Goal: Information Seeking & Learning: Learn about a topic

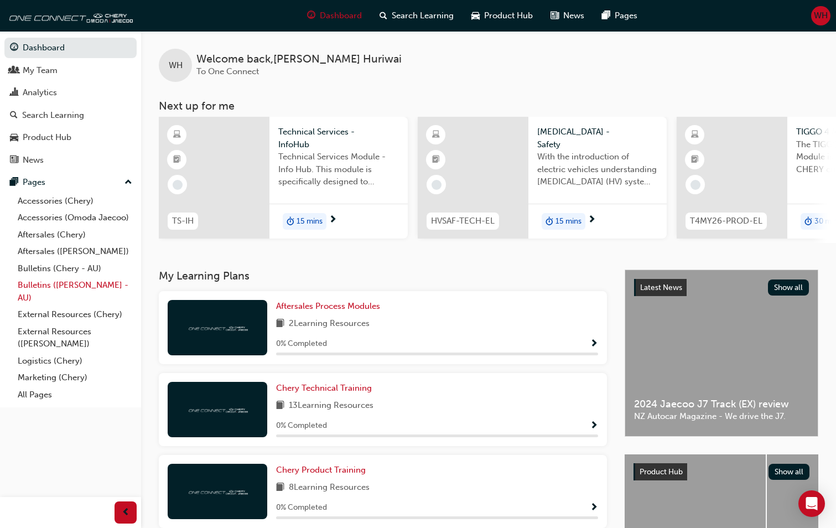
click at [88, 286] on link "Bulletins ([PERSON_NAME] - AU)" at bounding box center [74, 291] width 123 height 29
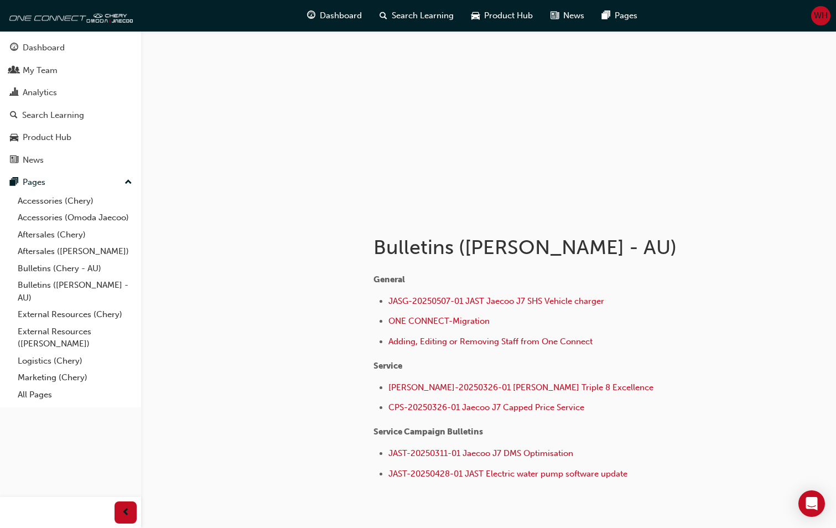
scroll to position [55, 0]
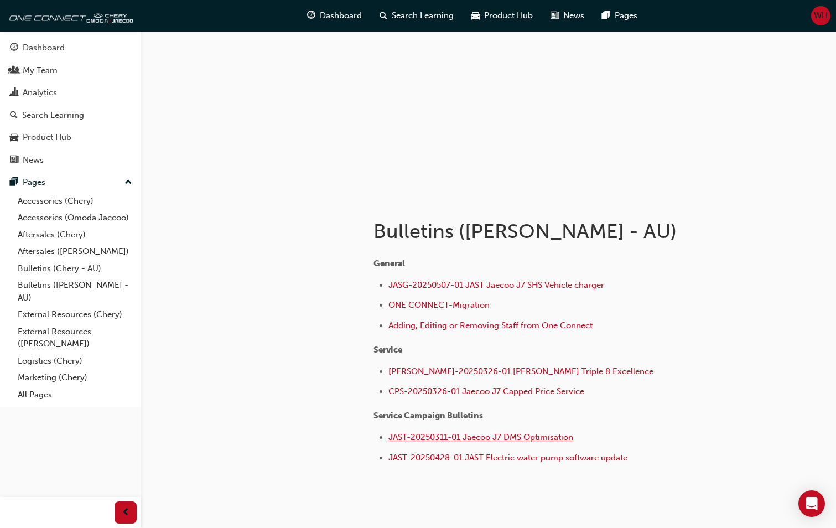
click at [469, 439] on span "JAST-20250311-01 Jaecoo J7 DMS Optimisation" at bounding box center [481, 437] width 185 height 10
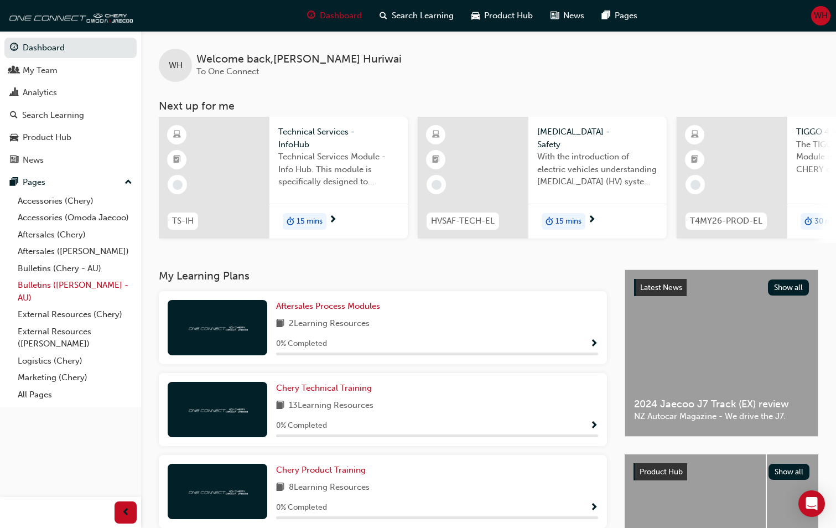
click at [98, 285] on link "Bulletins ([PERSON_NAME] - AU)" at bounding box center [74, 291] width 123 height 29
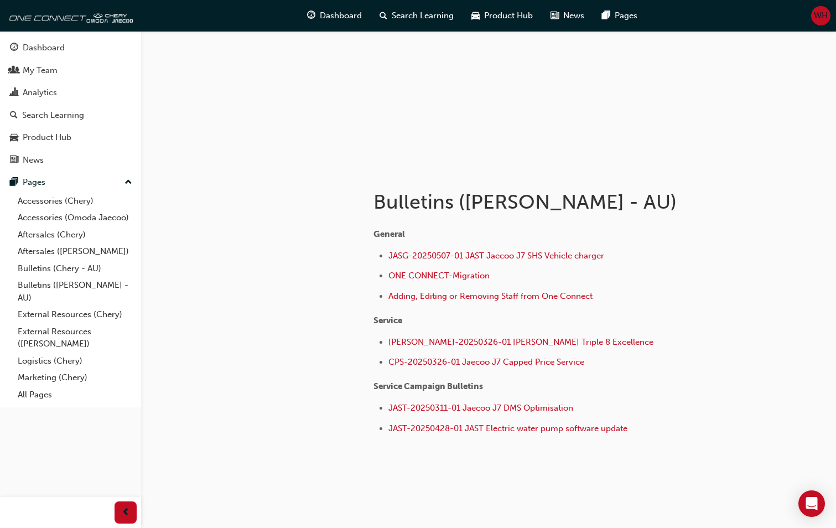
scroll to position [101, 0]
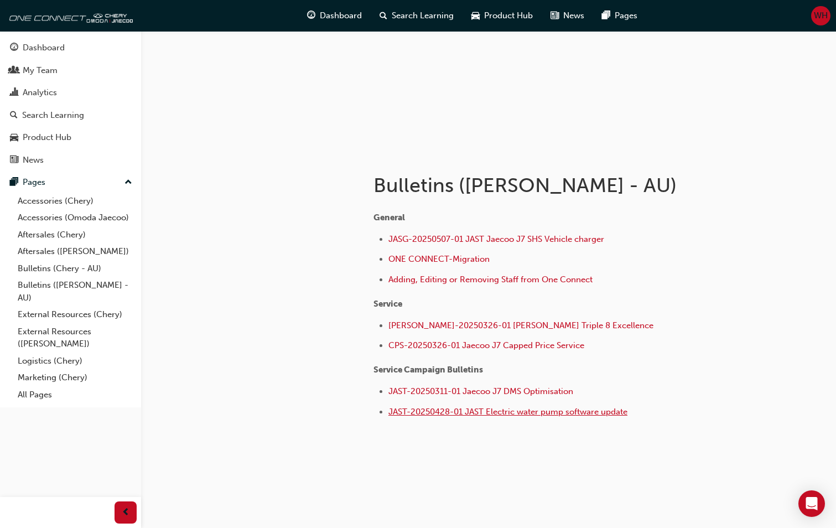
click at [541, 414] on span "JAST-20250428-01 JAST Electric water pump software update" at bounding box center [508, 412] width 239 height 10
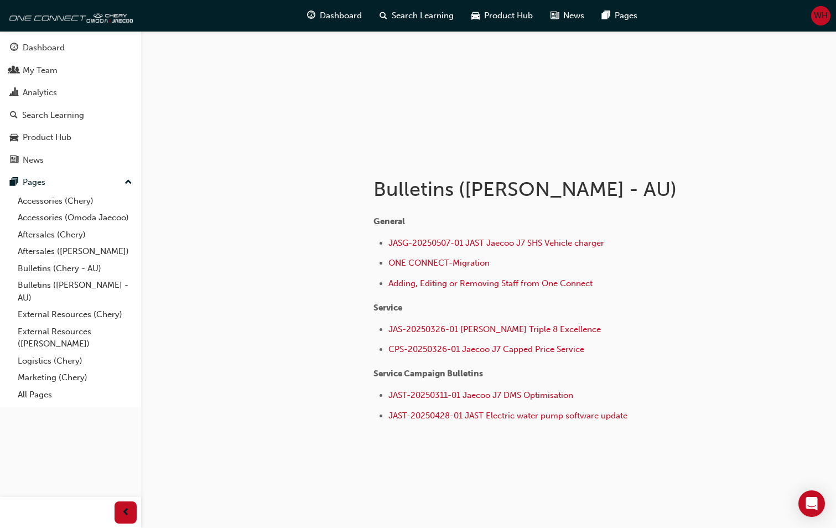
scroll to position [101, 0]
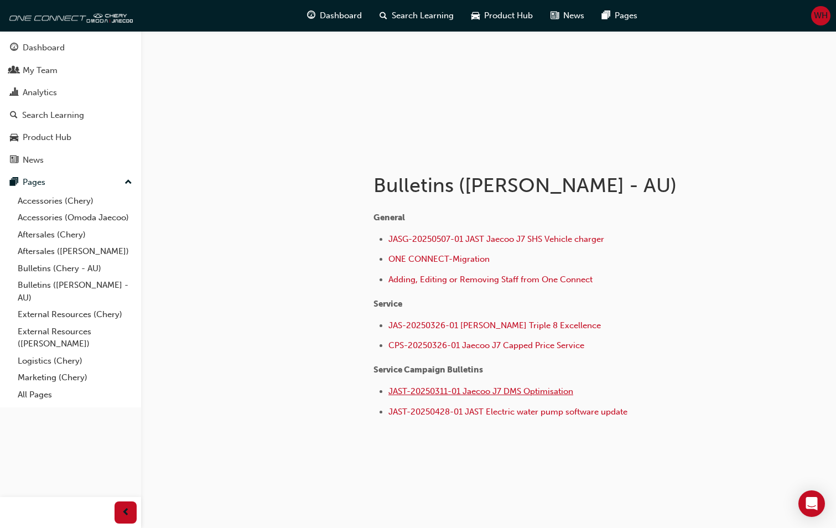
click at [523, 391] on span "JAST-20250311-01 Jaecoo J7 DMS Optimisation" at bounding box center [481, 391] width 185 height 10
